Goal: Task Accomplishment & Management: Use online tool/utility

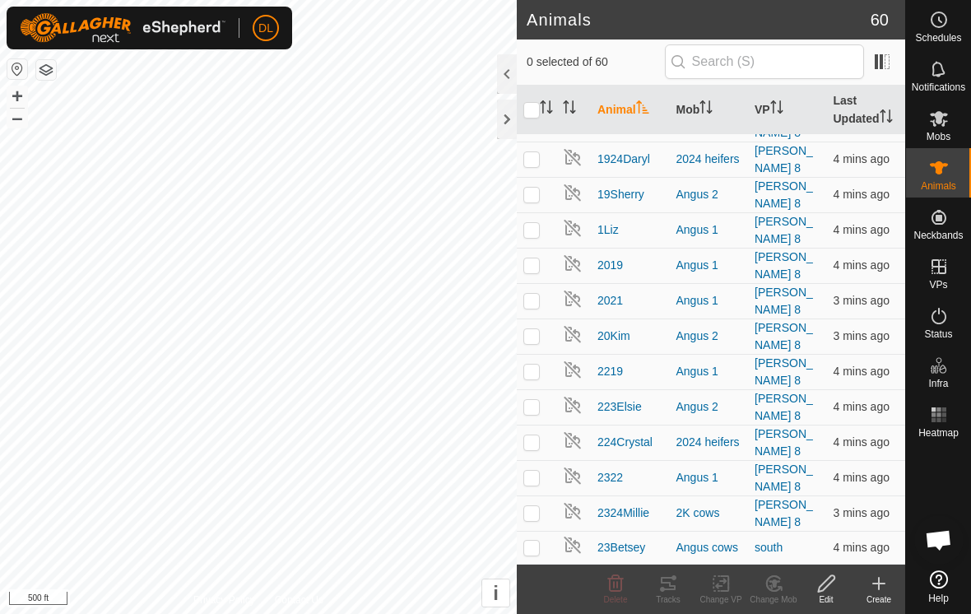
scroll to position [684, 0]
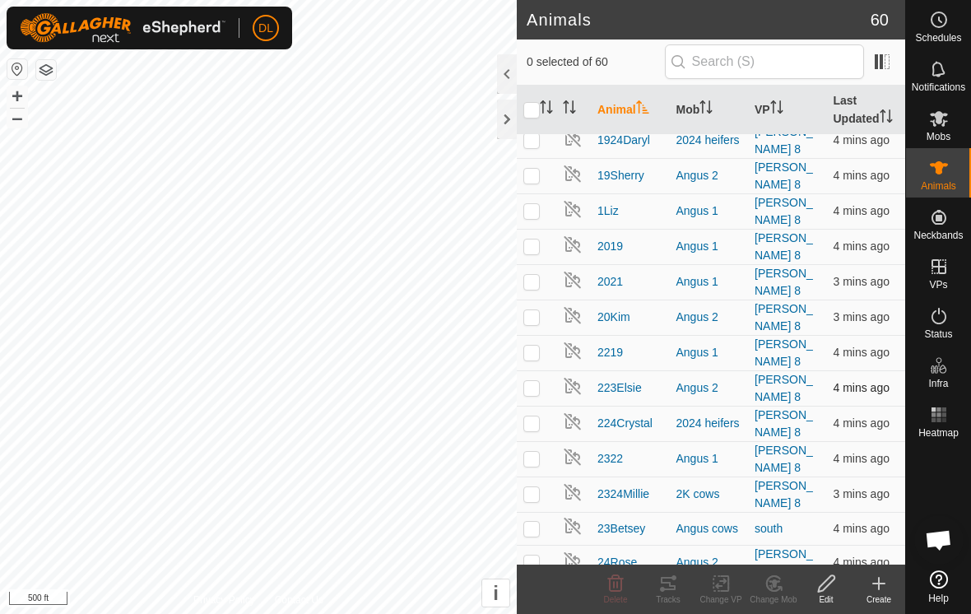
click at [533, 381] on p-checkbox at bounding box center [531, 387] width 16 height 13
checkbox input "true"
click at [668, 596] on div "Tracks" at bounding box center [668, 599] width 53 height 12
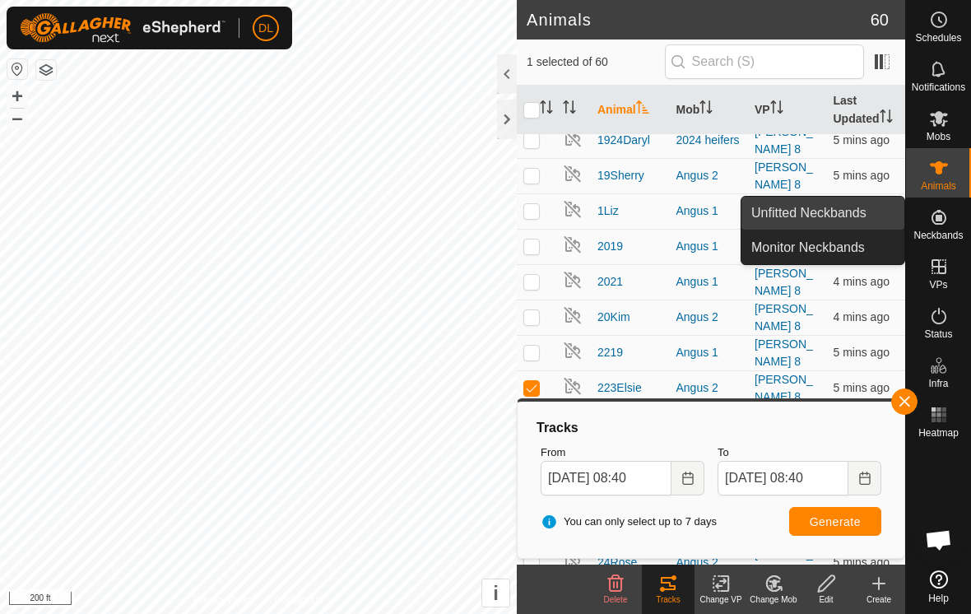
click at [812, 208] on link "Unfitted Neckbands" at bounding box center [822, 213] width 163 height 33
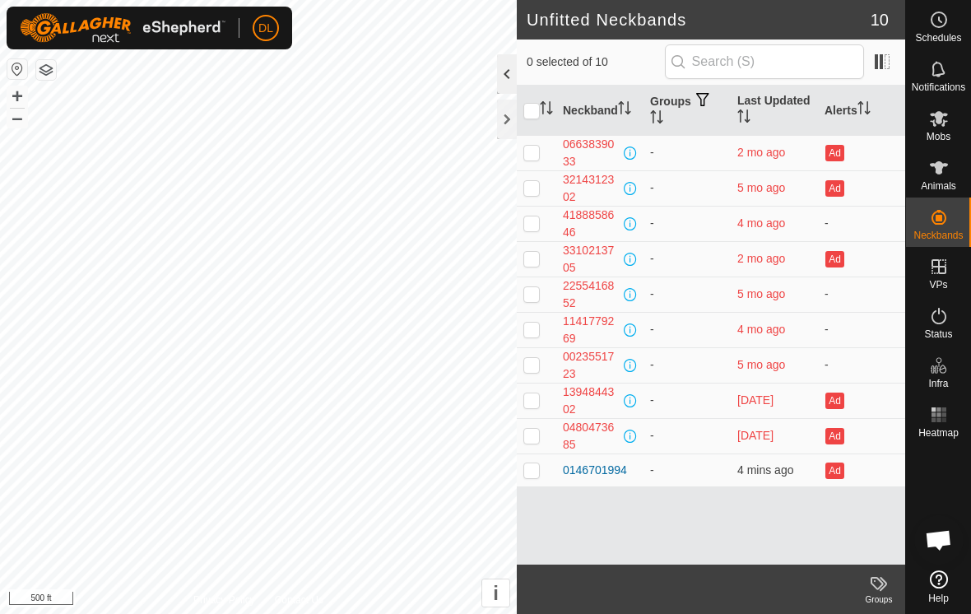
click at [505, 78] on div at bounding box center [507, 73] width 20 height 39
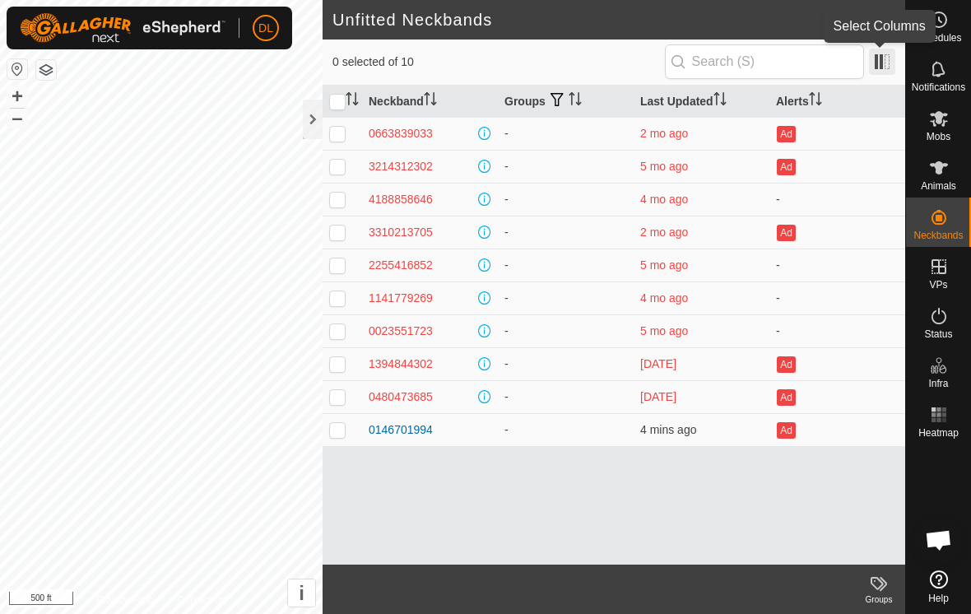
click at [879, 69] on span at bounding box center [882, 62] width 26 height 26
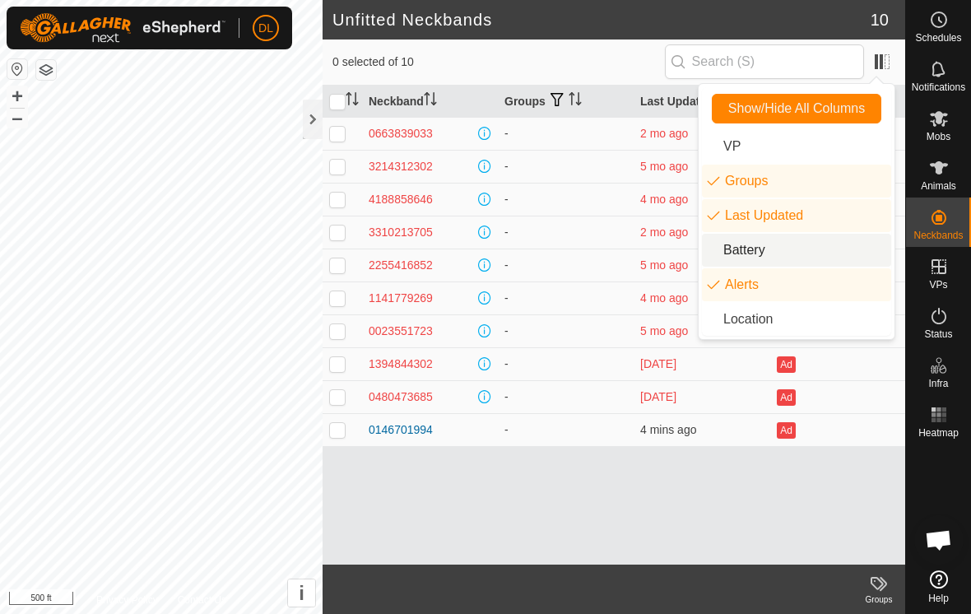
click at [744, 253] on li "Battery" at bounding box center [796, 250] width 189 height 33
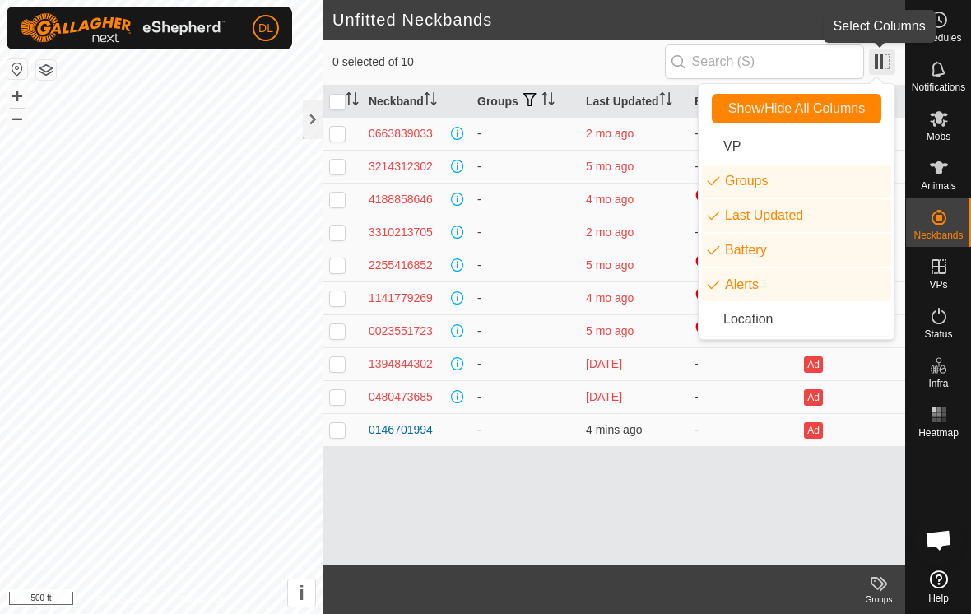
click at [884, 67] on span at bounding box center [882, 62] width 26 height 26
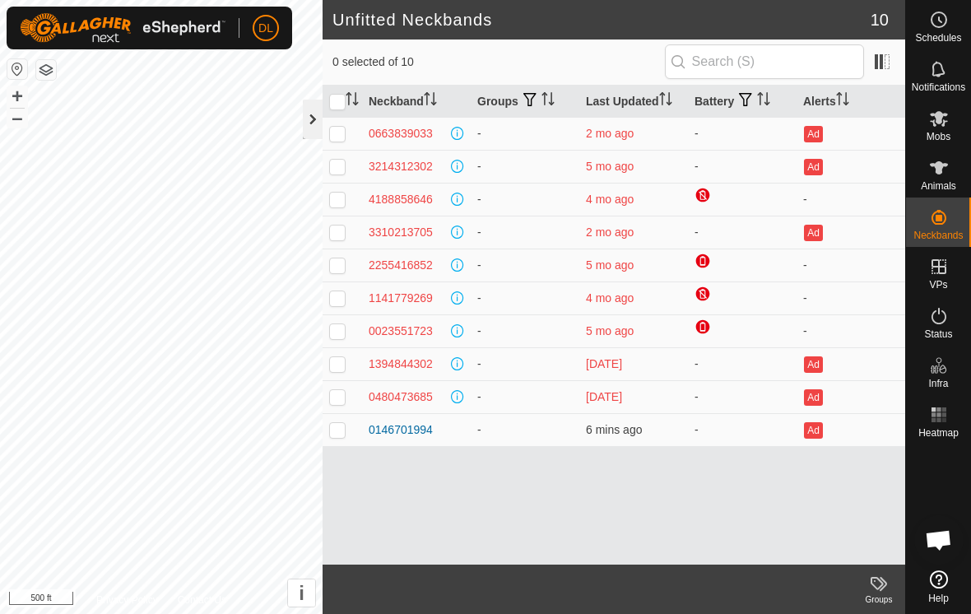
click at [307, 122] on div at bounding box center [313, 119] width 20 height 39
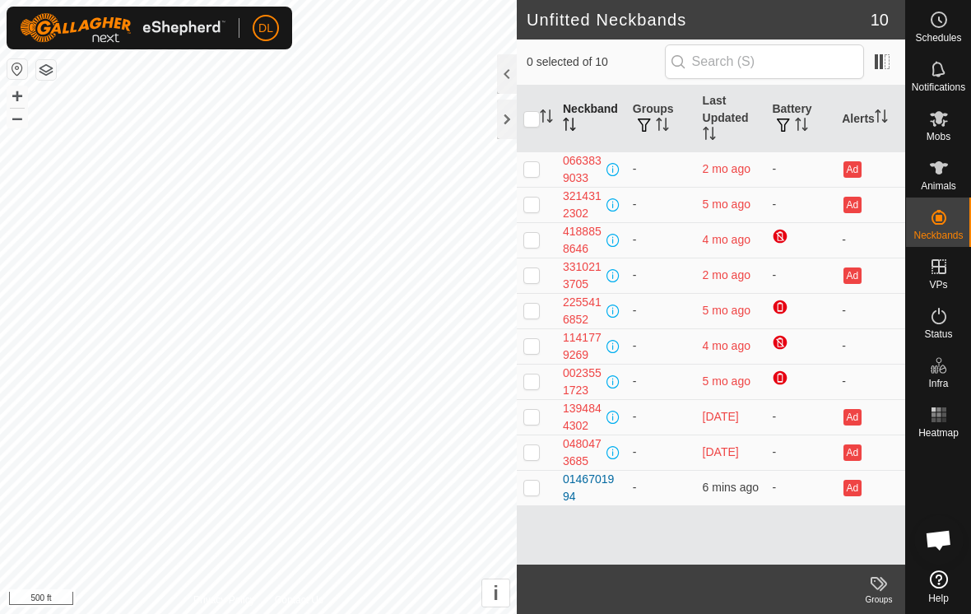
click at [619, 117] on div "Unfitted Neckbands 10 0 selected of 10 Neckband Groups Last Updated Battery Ale…" at bounding box center [452, 307] width 905 height 614
